Goal: Check status: Check status

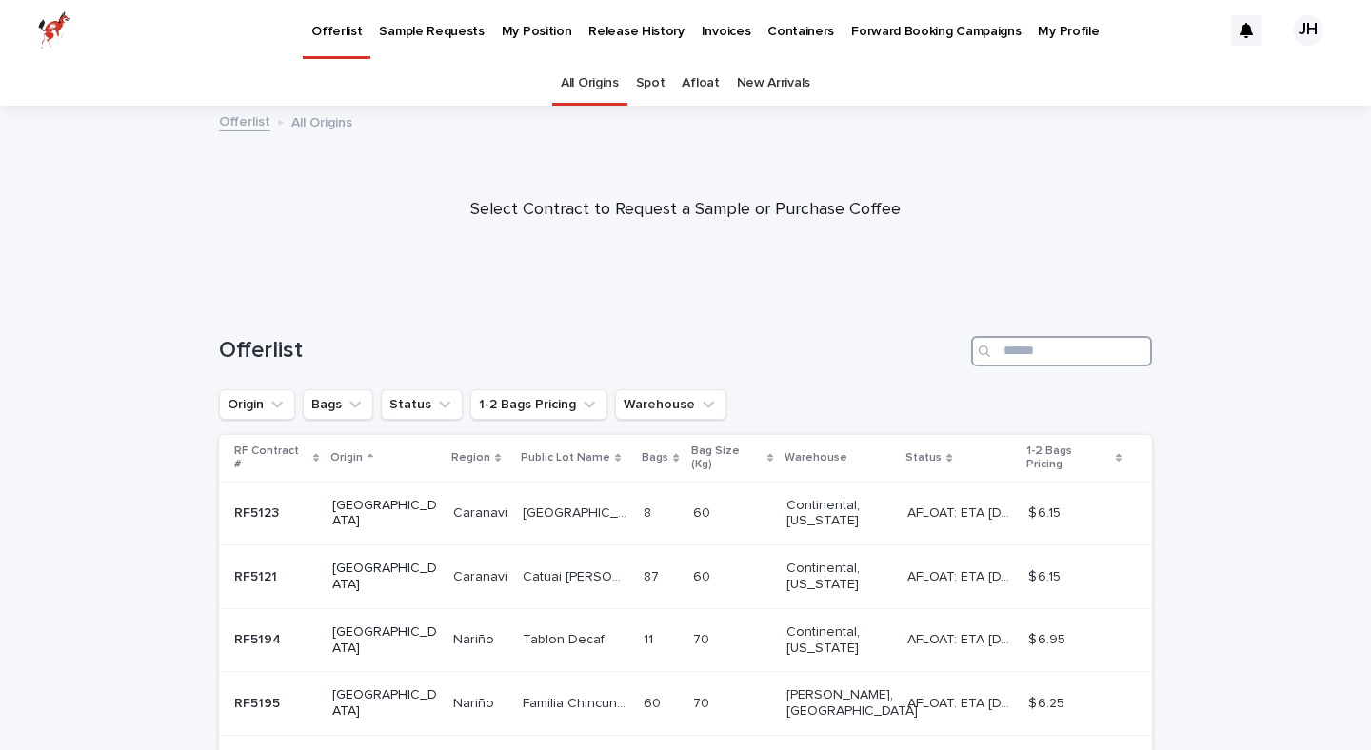
click at [1071, 365] on input "Search" at bounding box center [1061, 351] width 181 height 30
click at [518, 30] on p "My Position" at bounding box center [537, 20] width 70 height 40
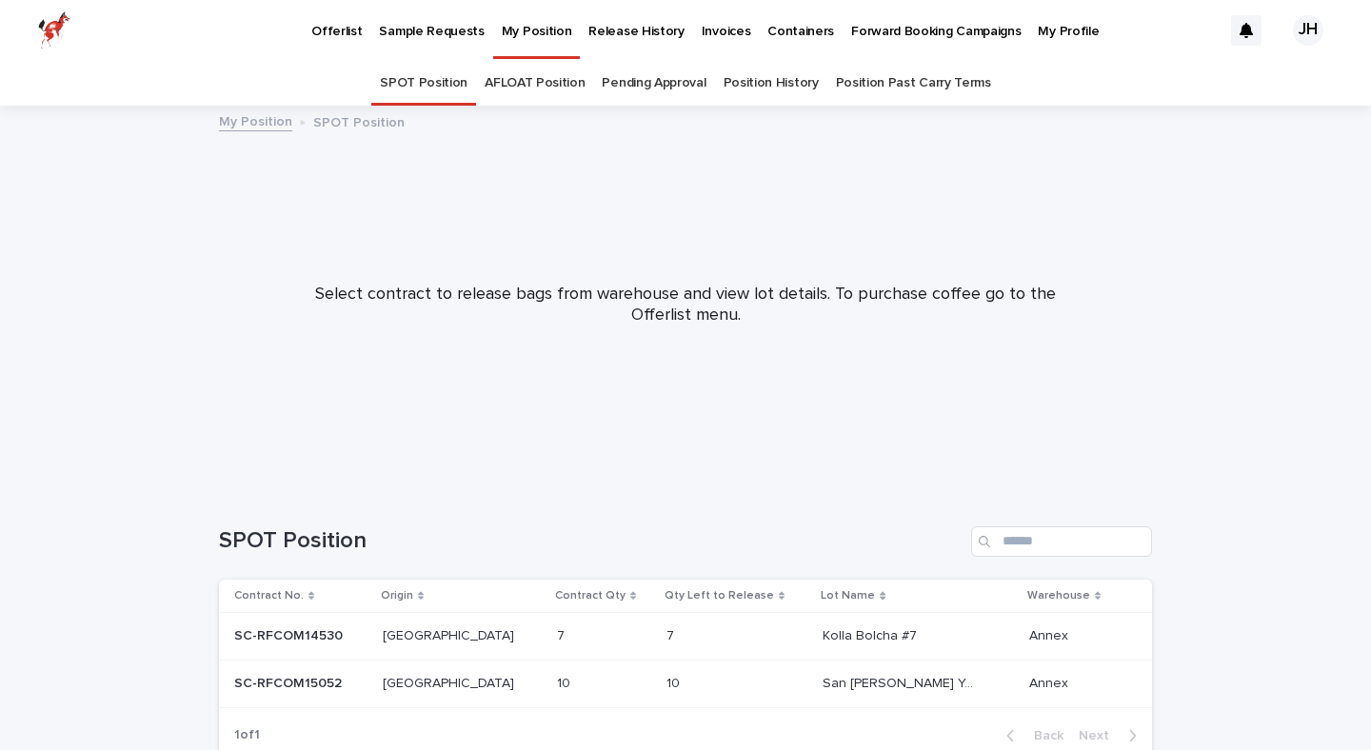
click at [328, 628] on p "SC-RFCOM14530" at bounding box center [290, 634] width 112 height 20
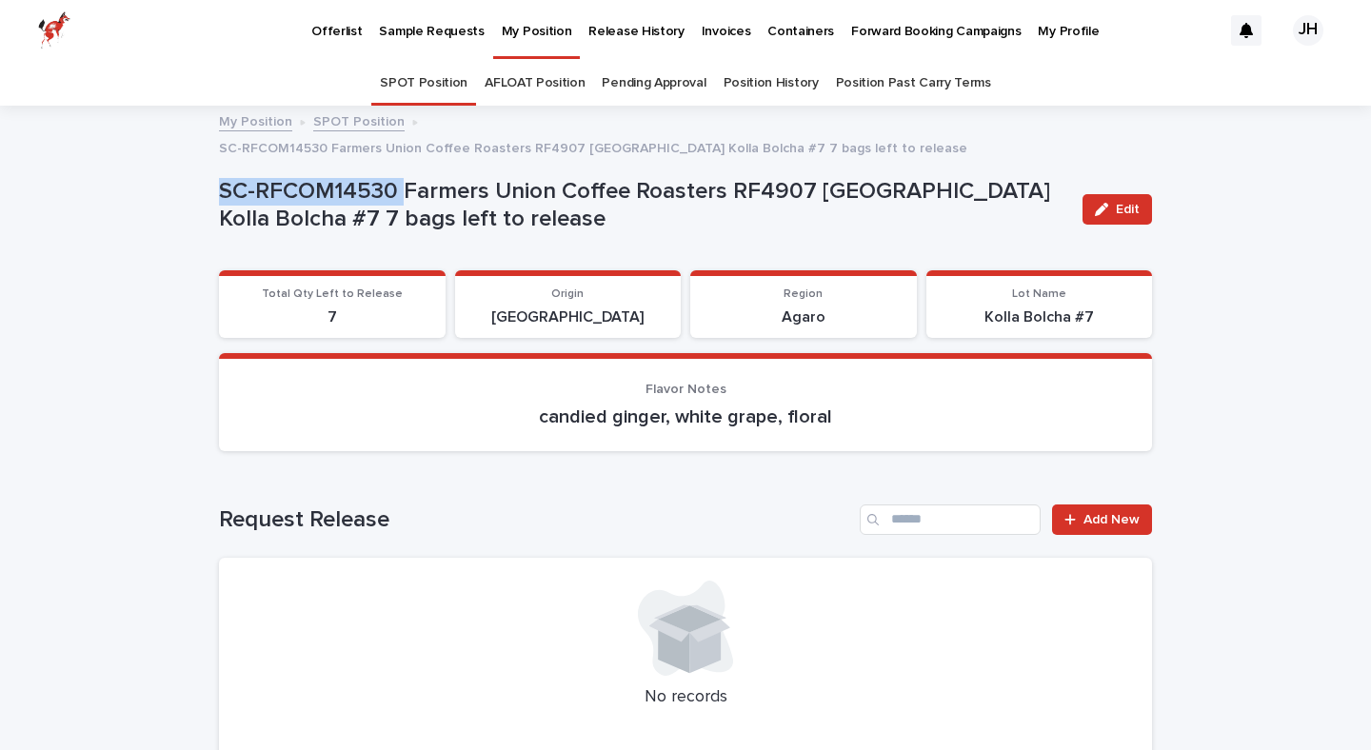
drag, startPoint x: 403, startPoint y: 157, endPoint x: 112, endPoint y: 162, distance: 290.3
copy p "SC-RFCOM14530"
